Goal: Task Accomplishment & Management: Manage account settings

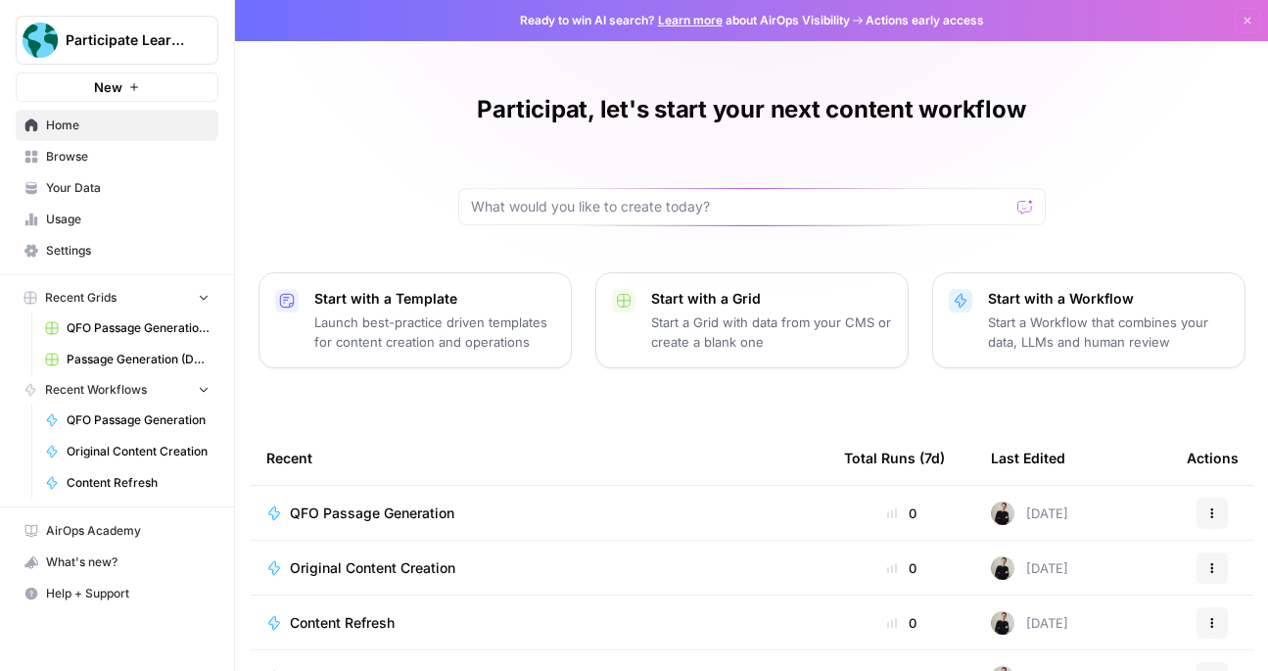
click at [145, 243] on span "Settings" at bounding box center [128, 251] width 164 height 18
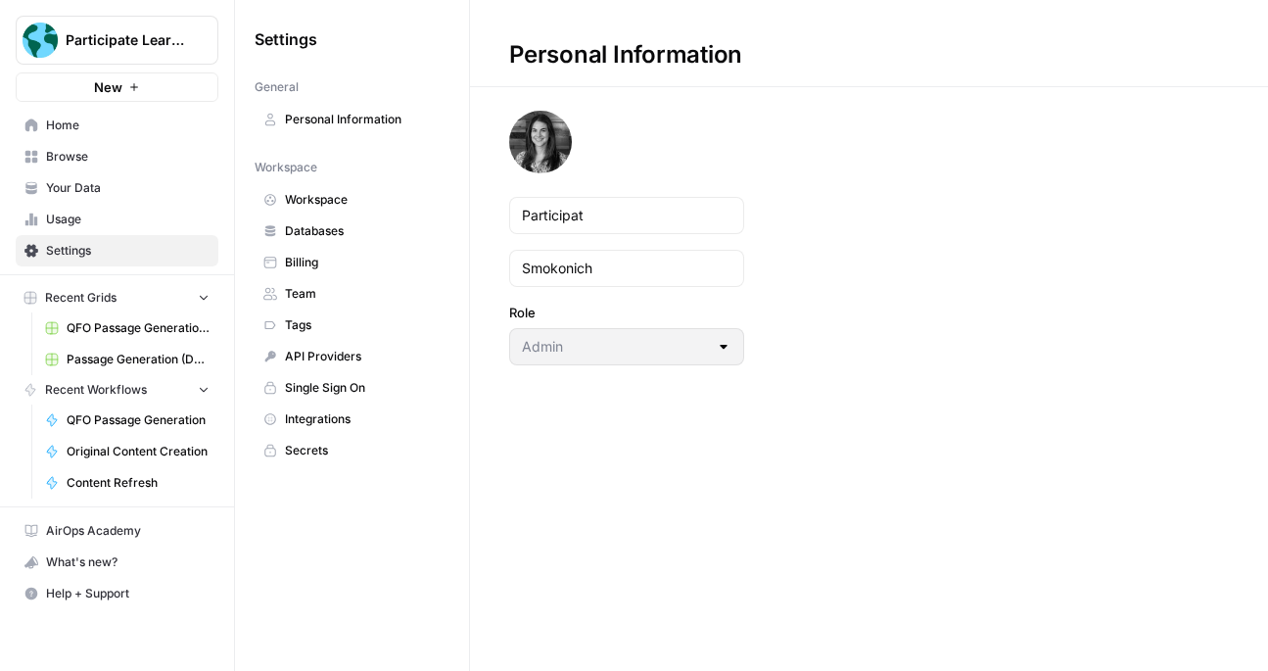
click at [340, 234] on span "Databases" at bounding box center [363, 231] width 156 height 18
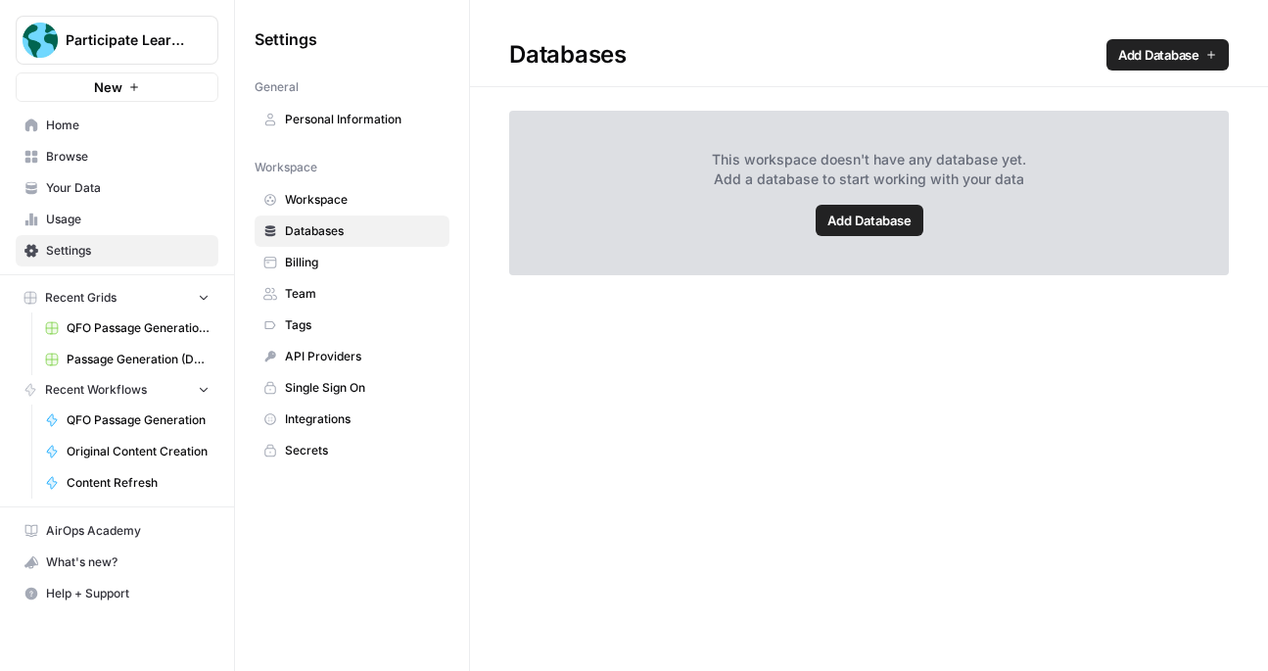
click at [371, 420] on span "Integrations" at bounding box center [363, 419] width 156 height 18
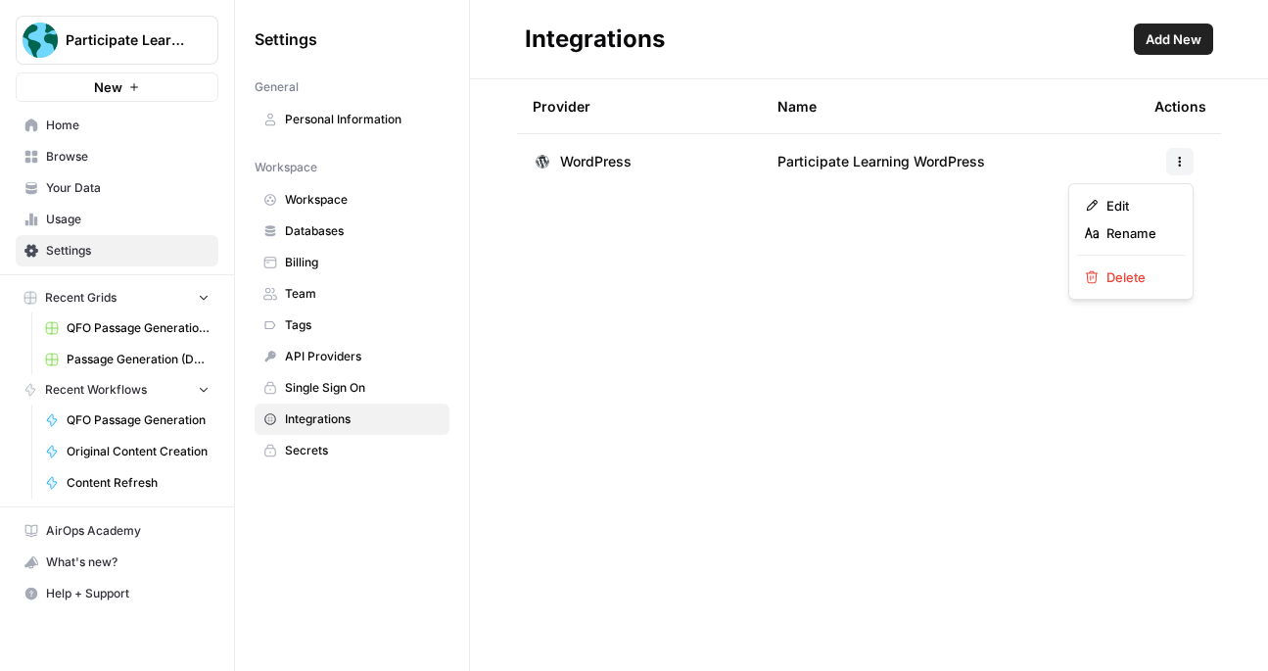
click at [1175, 165] on icon "button" at bounding box center [1180, 162] width 12 height 12
click at [1081, 203] on button "Edit" at bounding box center [1131, 205] width 108 height 27
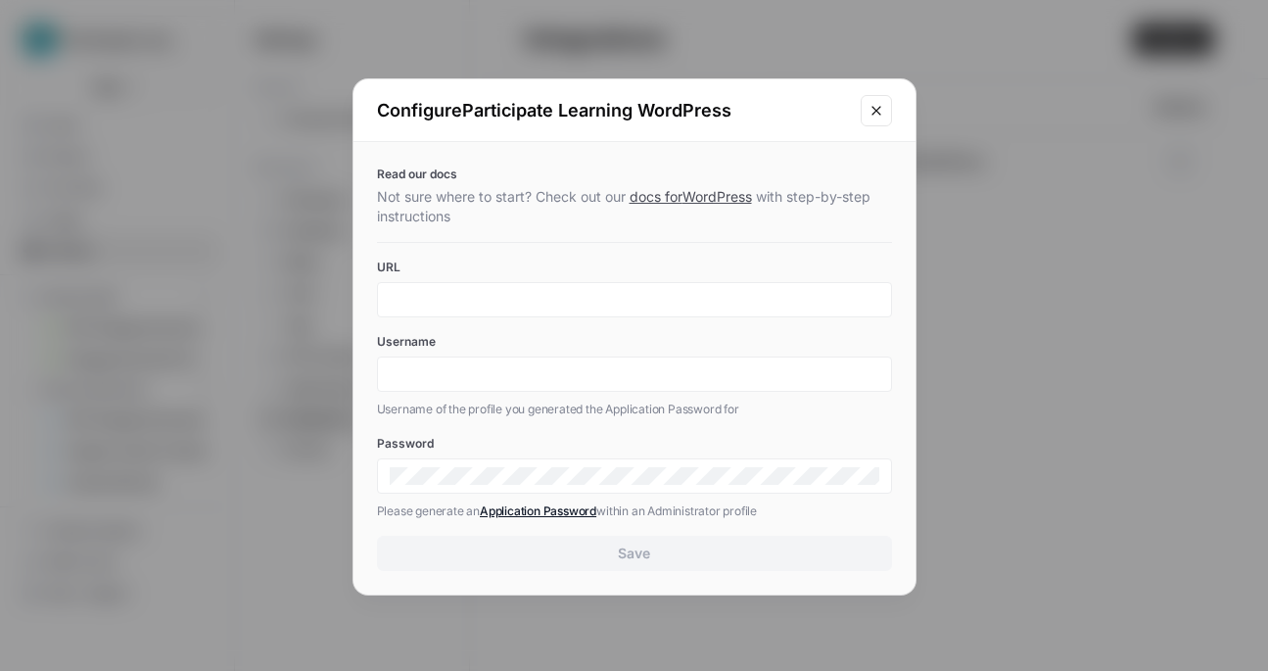
click at [635, 309] on div at bounding box center [634, 299] width 515 height 35
click at [615, 293] on input "URL" at bounding box center [635, 300] width 490 height 18
type input "[DOMAIN_NAME]"
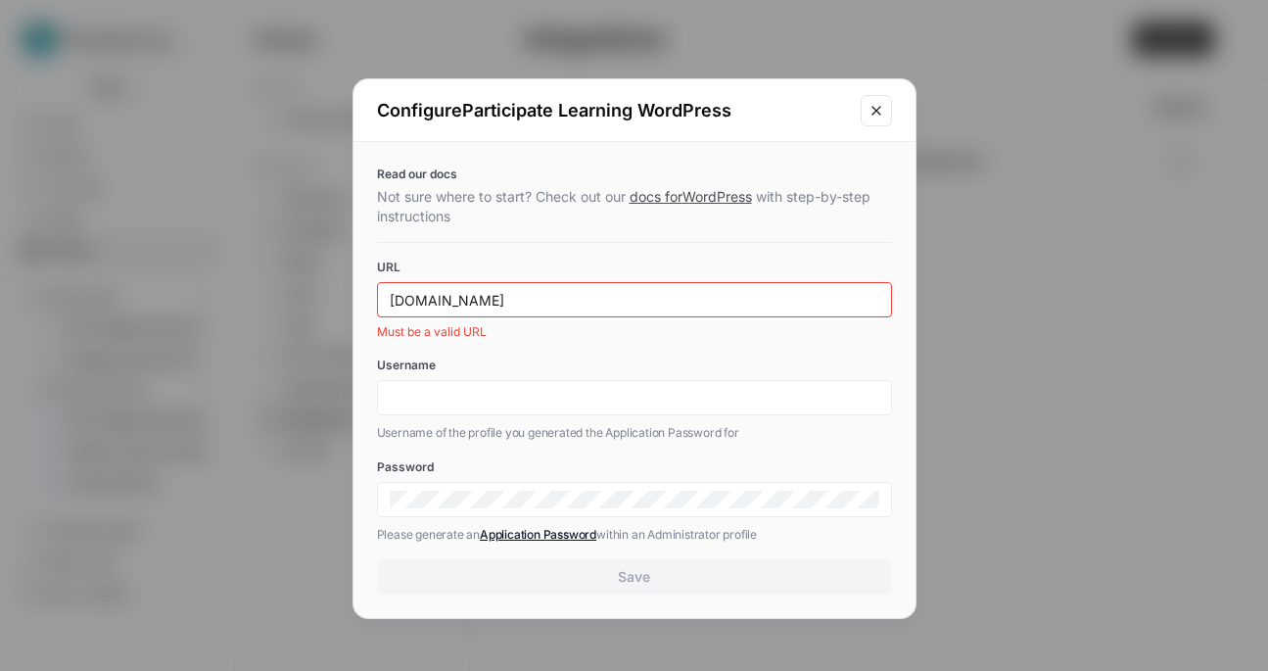
click at [586, 363] on div "Username Username of the profile you generated the Application Password for" at bounding box center [634, 400] width 515 height 86
